Goal: Information Seeking & Learning: Check status

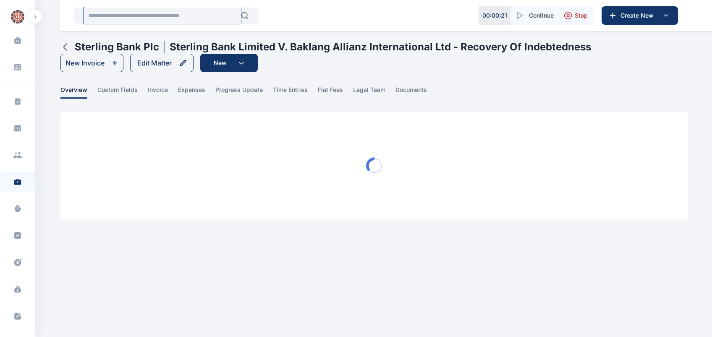
click at [127, 19] on input "text" at bounding box center [161, 15] width 157 height 17
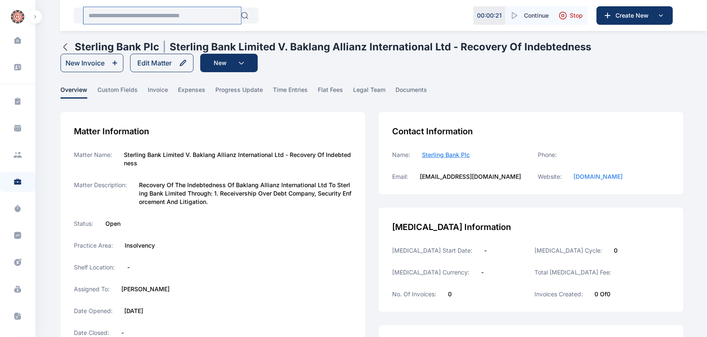
click at [167, 17] on input "text" at bounding box center [161, 15] width 157 height 17
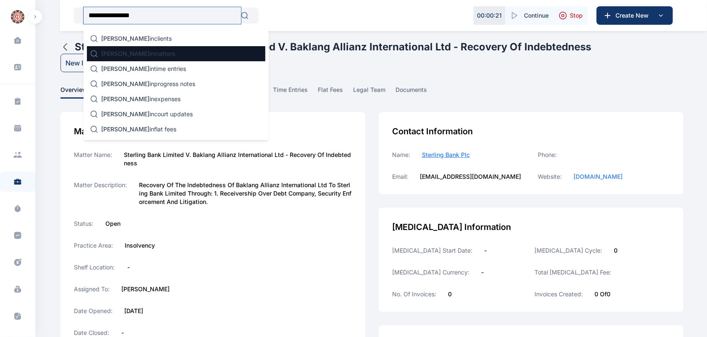
type input "**********"
click at [159, 55] on p "[PERSON_NAME] in matters" at bounding box center [138, 54] width 74 height 8
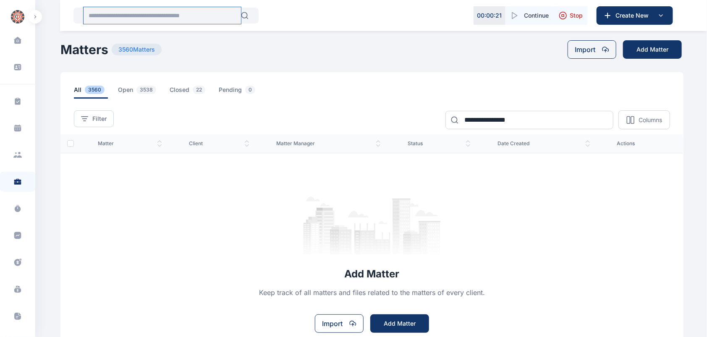
click at [101, 21] on input "text" at bounding box center [161, 15] width 157 height 17
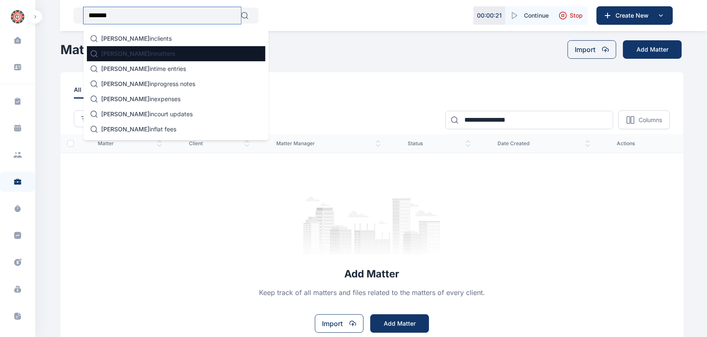
type input "*******"
click at [149, 60] on div "[PERSON_NAME] in matters" at bounding box center [176, 53] width 178 height 15
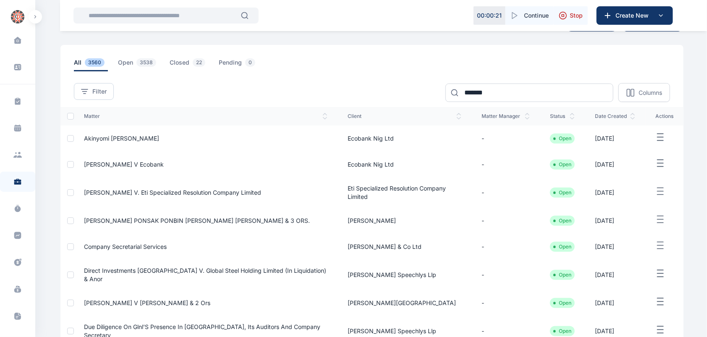
scroll to position [27, 0]
click at [143, 164] on span "[PERSON_NAME] v Ecobank" at bounding box center [124, 164] width 80 height 7
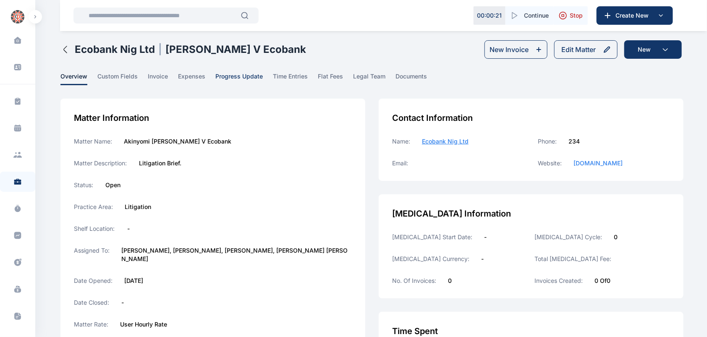
click at [238, 81] on span "progress update" at bounding box center [238, 78] width 47 height 13
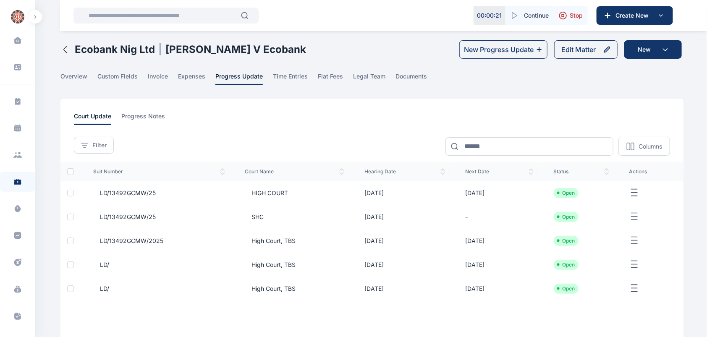
click at [470, 188] on td "[DATE]" at bounding box center [499, 193] width 88 height 24
click at [69, 48] on icon "button" at bounding box center [65, 49] width 10 height 10
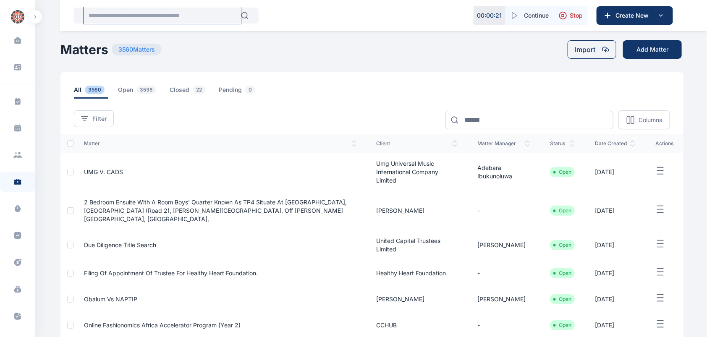
click at [154, 16] on input "text" at bounding box center [161, 15] width 157 height 17
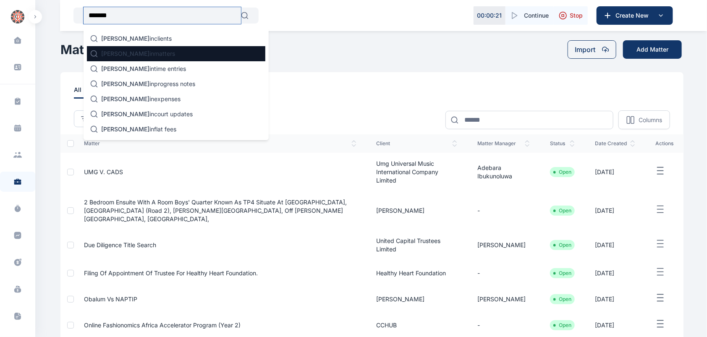
type input "*******"
click at [140, 55] on p "[PERSON_NAME] in matters" at bounding box center [138, 54] width 74 height 8
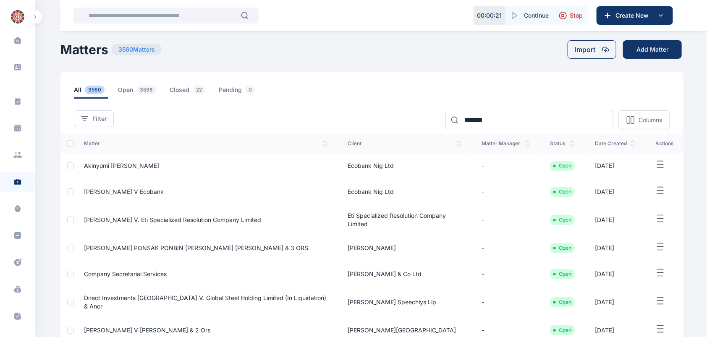
click at [110, 165] on span "Akinyomi [PERSON_NAME]" at bounding box center [121, 165] width 75 height 7
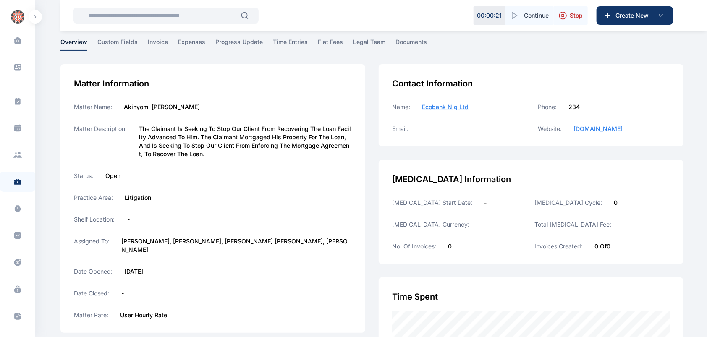
scroll to position [26, 0]
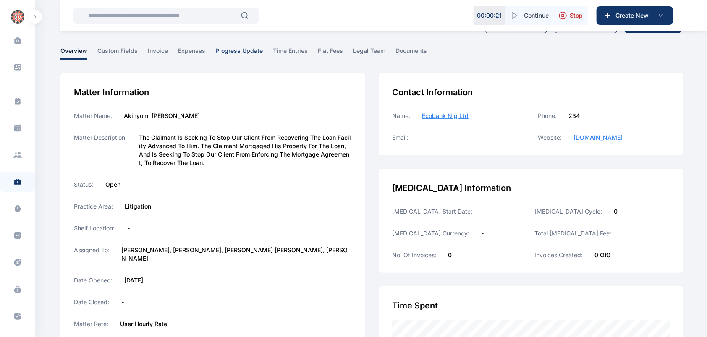
click at [228, 52] on span "progress update" at bounding box center [238, 53] width 47 height 13
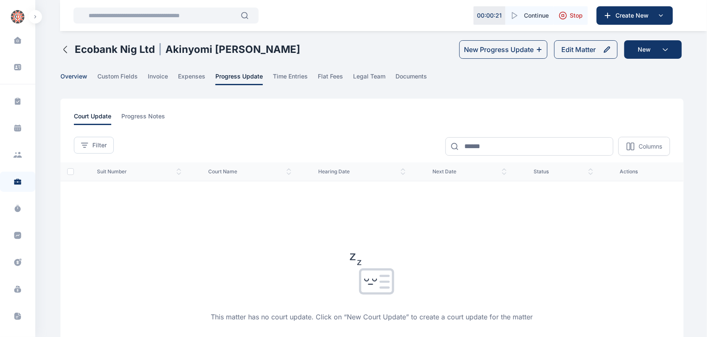
click at [75, 73] on span "overview" at bounding box center [73, 78] width 27 height 13
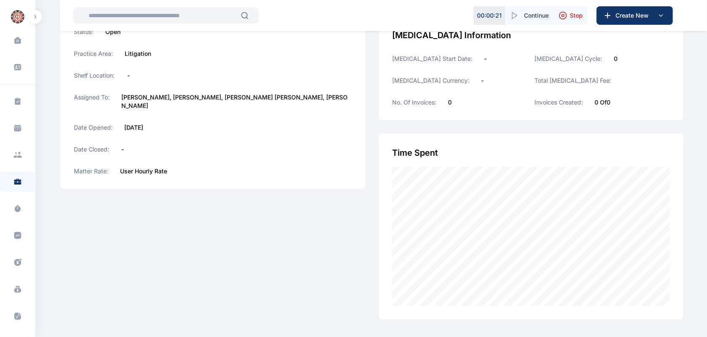
scroll to position [184, 0]
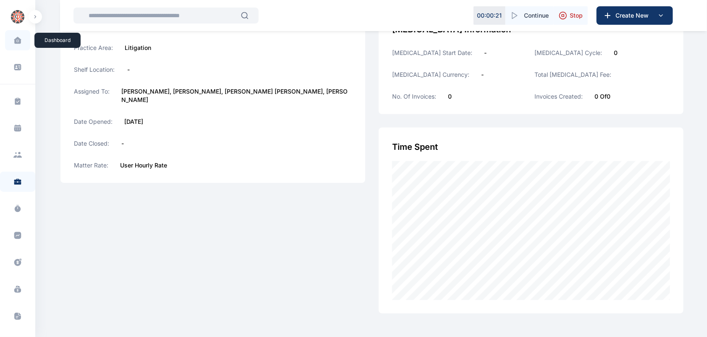
click at [18, 47] on span at bounding box center [17, 40] width 21 height 18
